Goal: Task Accomplishment & Management: Manage account settings

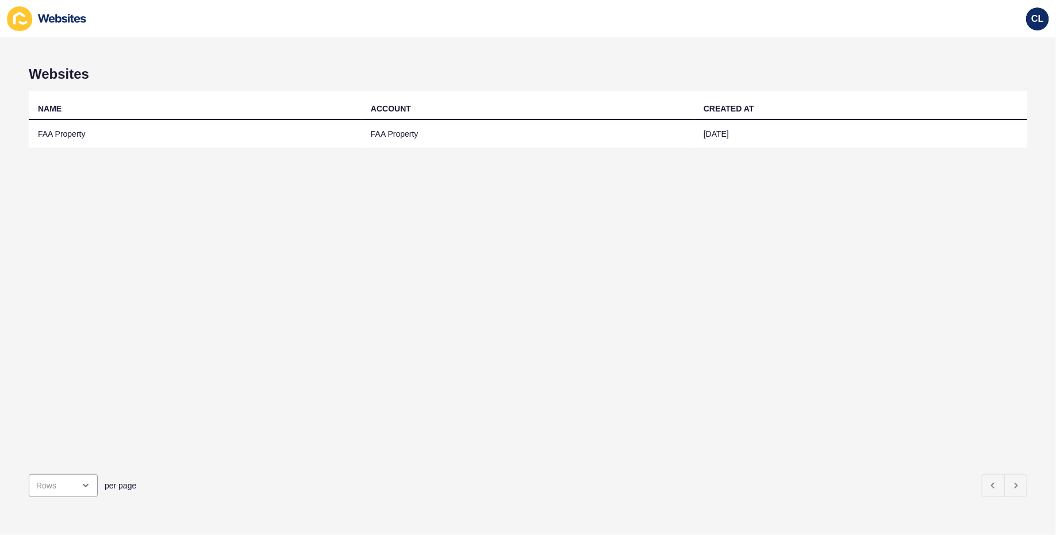
click at [575, 114] on th "ACCOUNT" at bounding box center [528, 105] width 333 height 29
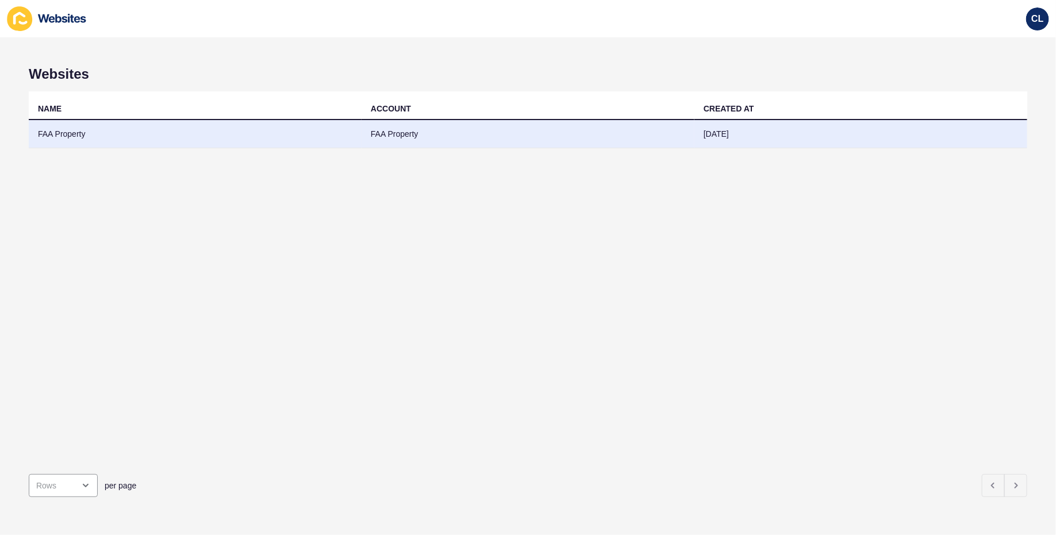
click at [574, 128] on td "FAA Property" at bounding box center [528, 134] width 333 height 28
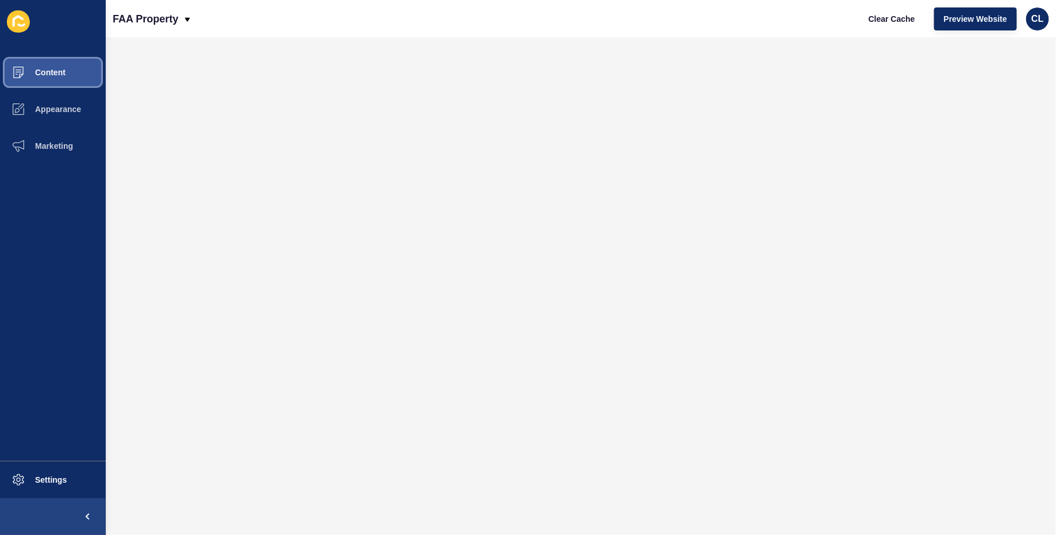
click at [67, 71] on button "Content" at bounding box center [53, 72] width 106 height 37
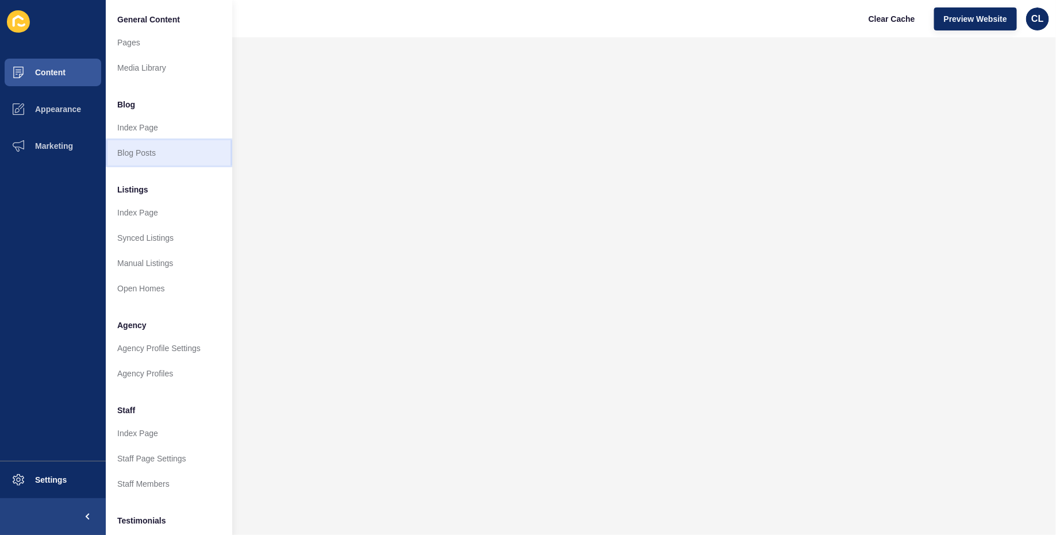
click at [145, 153] on link "Blog Posts" at bounding box center [169, 152] width 126 height 25
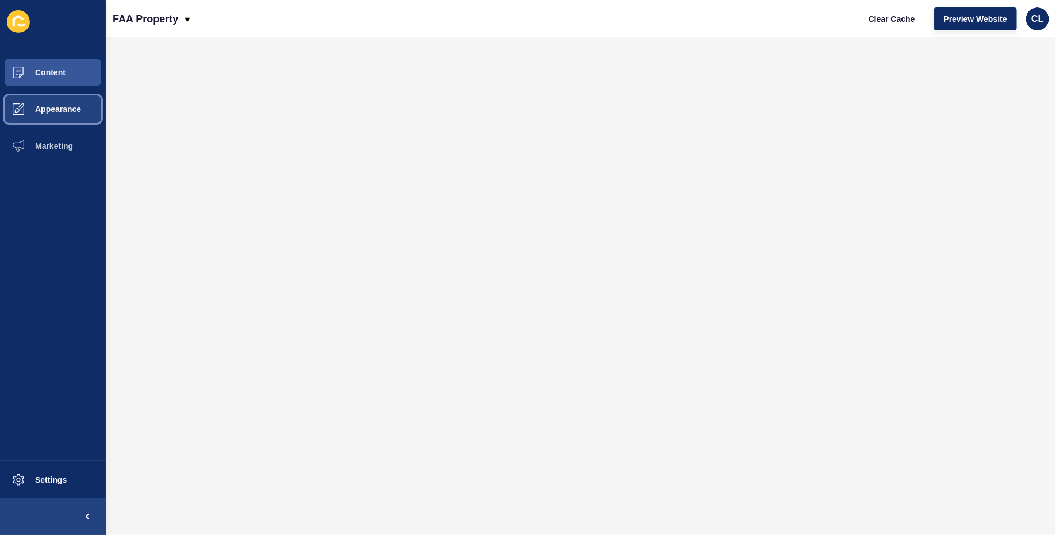
click at [66, 114] on button "Appearance" at bounding box center [53, 109] width 106 height 37
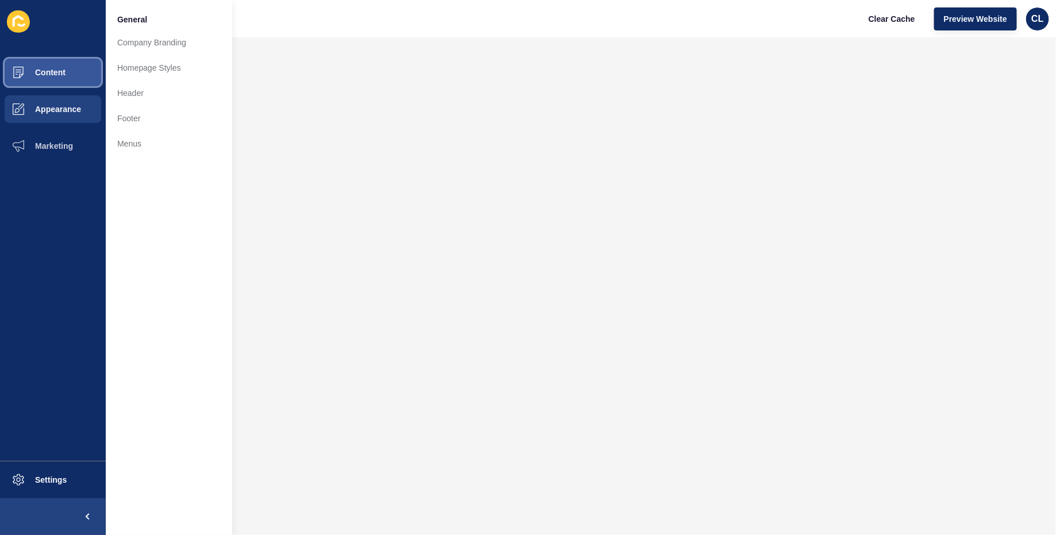
click at [74, 89] on button "Content" at bounding box center [53, 72] width 106 height 37
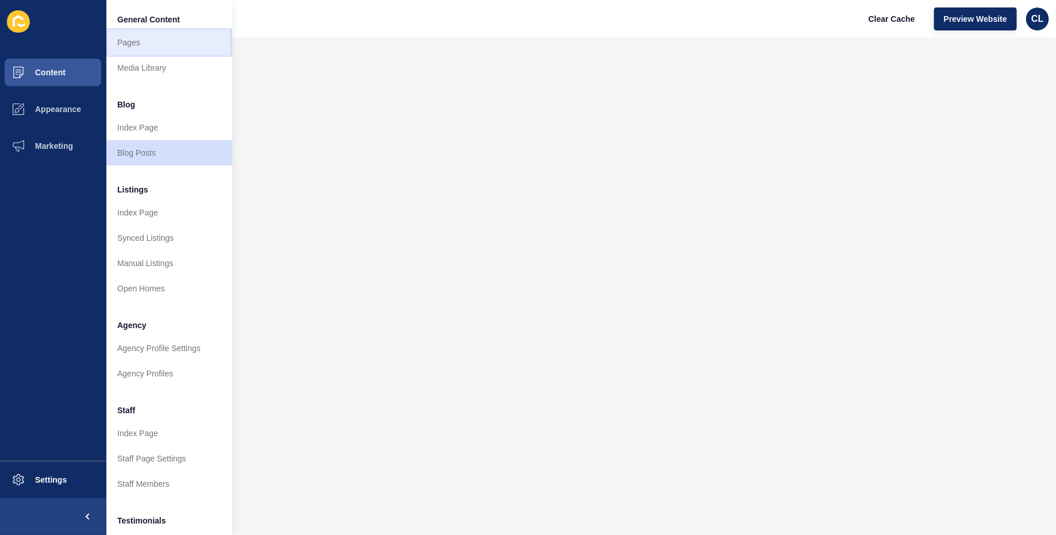
click at [128, 46] on link "Pages" at bounding box center [169, 42] width 126 height 25
